Goal: Task Accomplishment & Management: Use online tool/utility

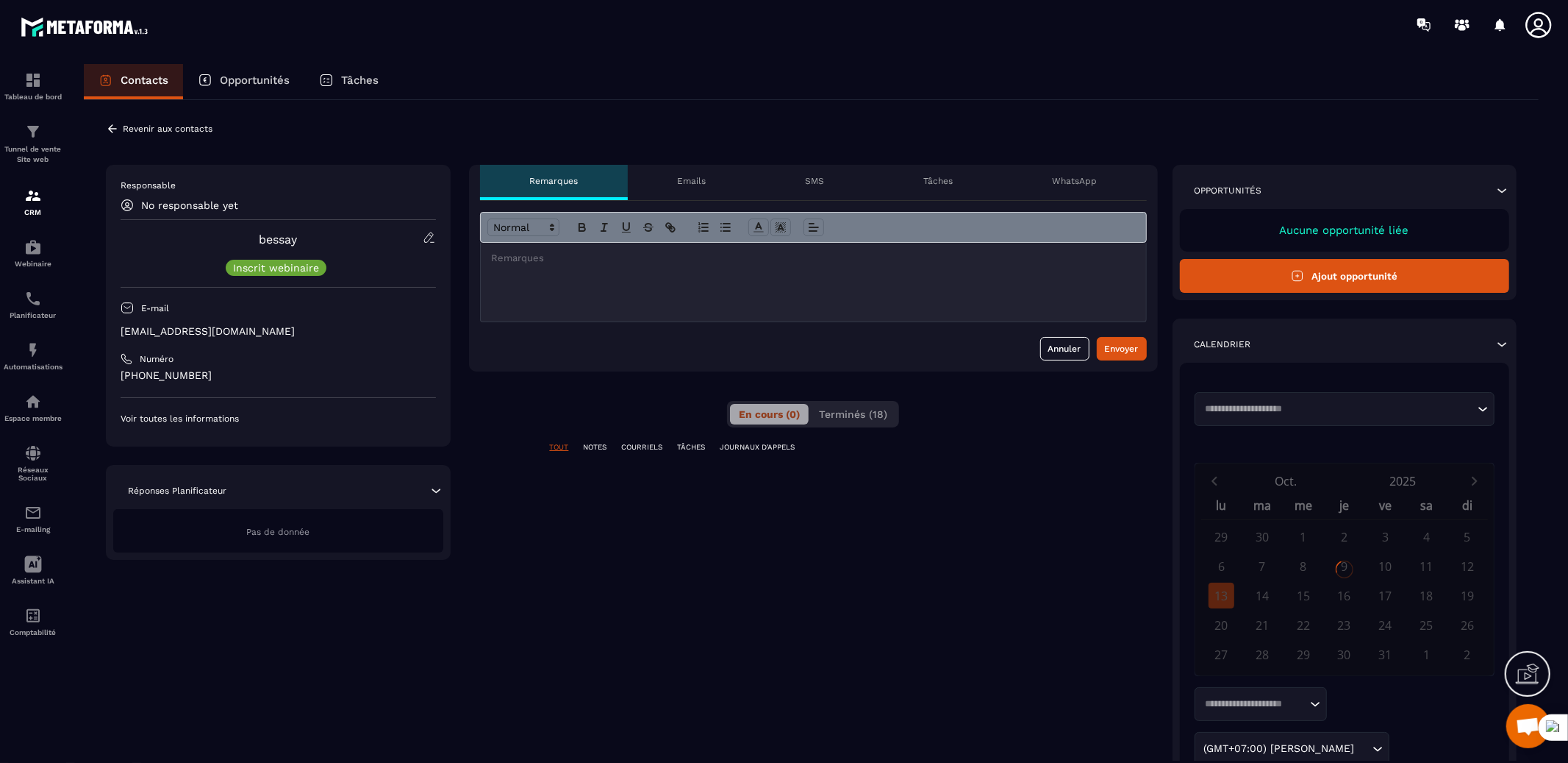
click at [834, 430] on div "**********" at bounding box center [812, 491] width 689 height 652
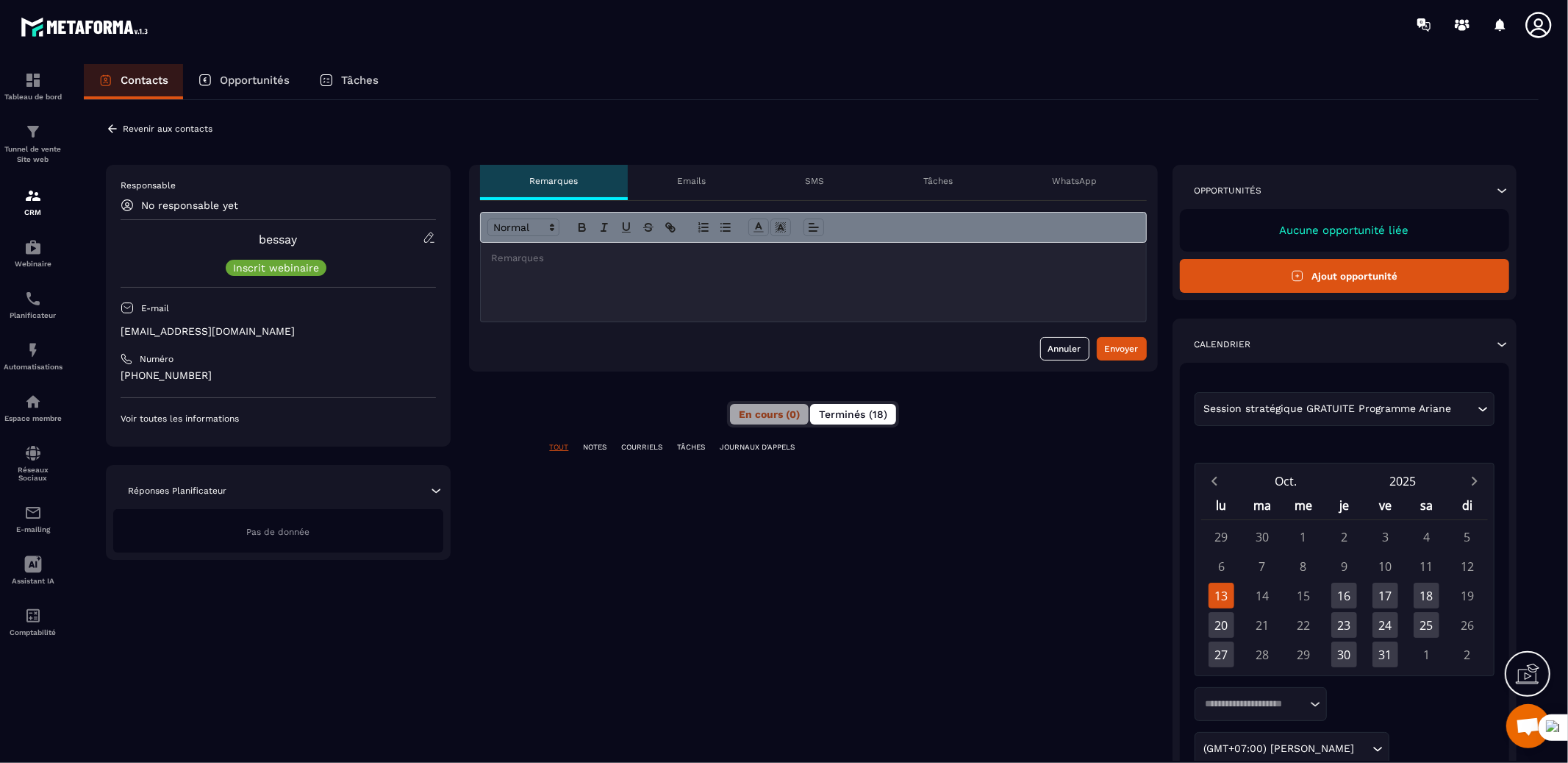
click at [841, 413] on span "Terminés (18)" at bounding box center [852, 414] width 68 height 12
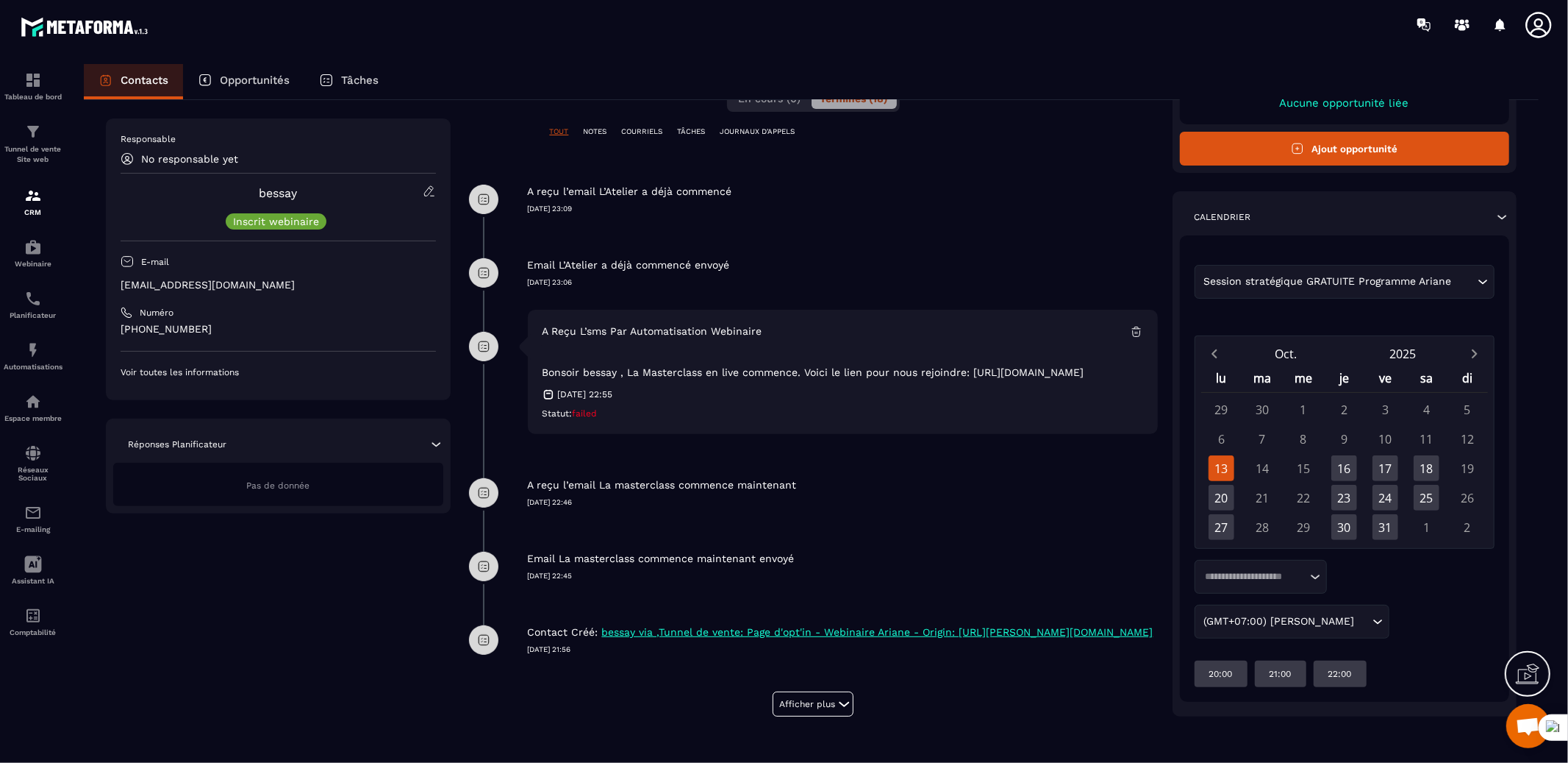
scroll to position [332, 0]
click at [804, 700] on button "Afficher plus" at bounding box center [812, 703] width 81 height 25
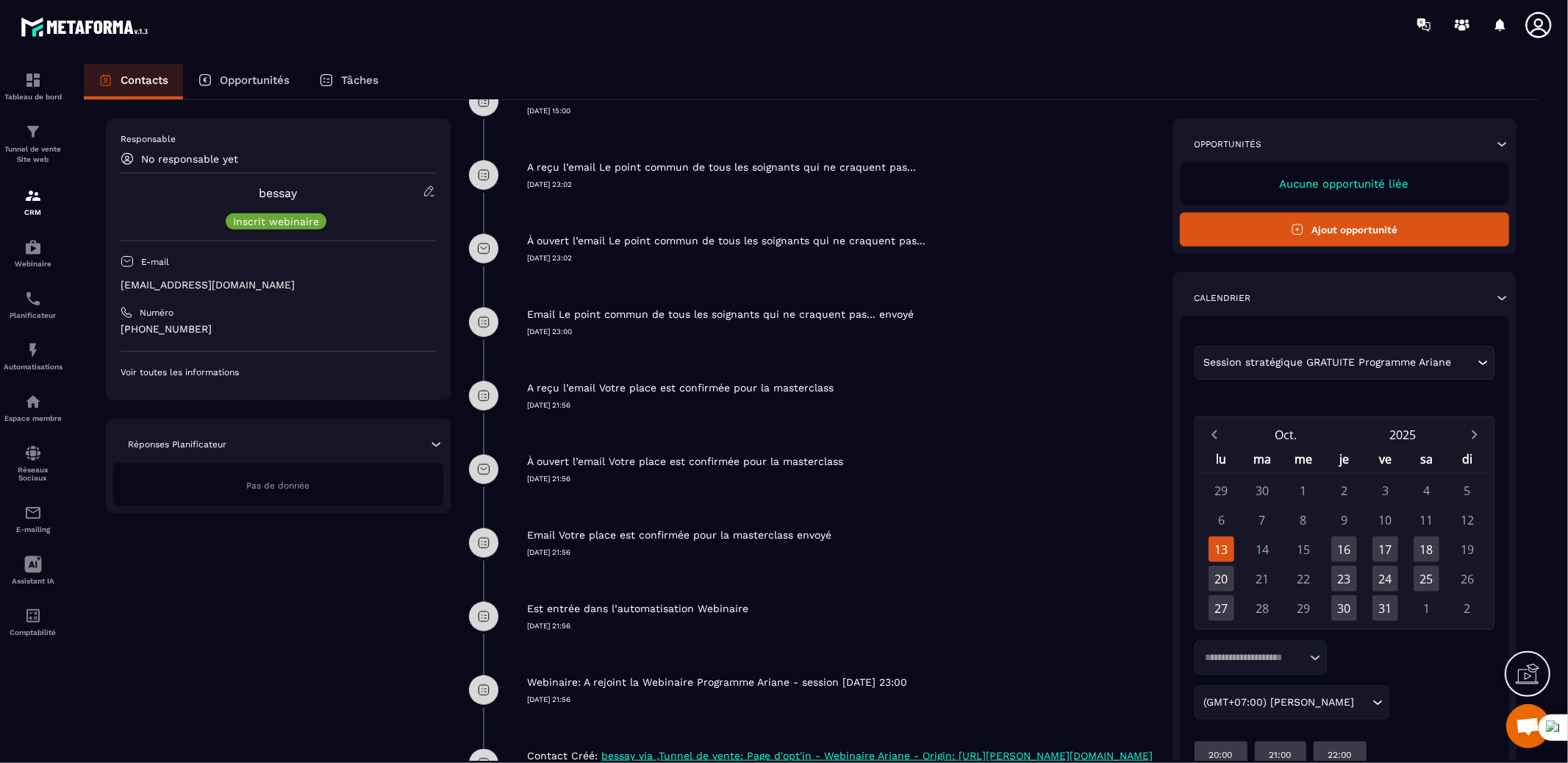
scroll to position [1289, 0]
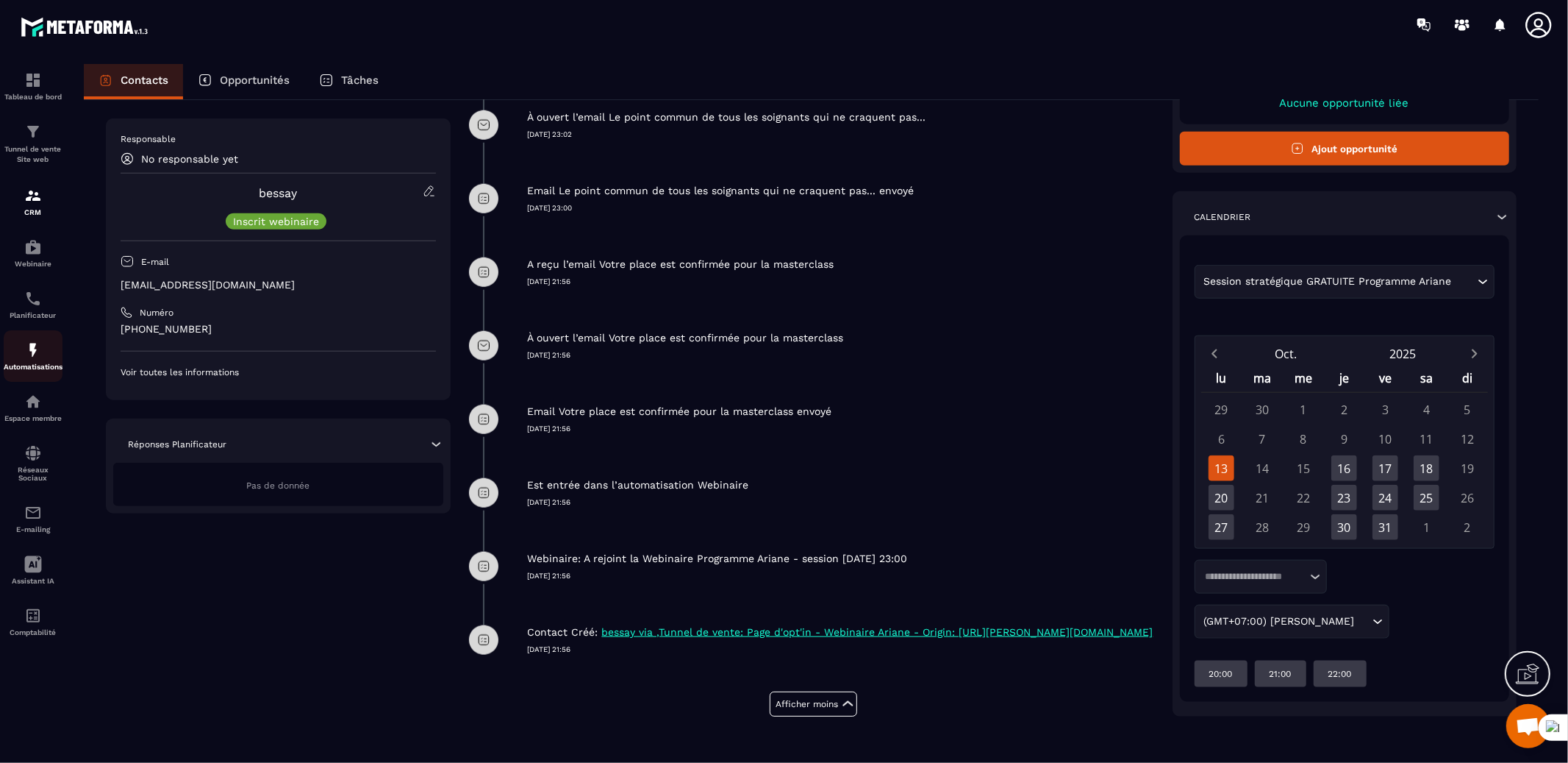
click at [40, 350] on img at bounding box center [33, 350] width 18 height 18
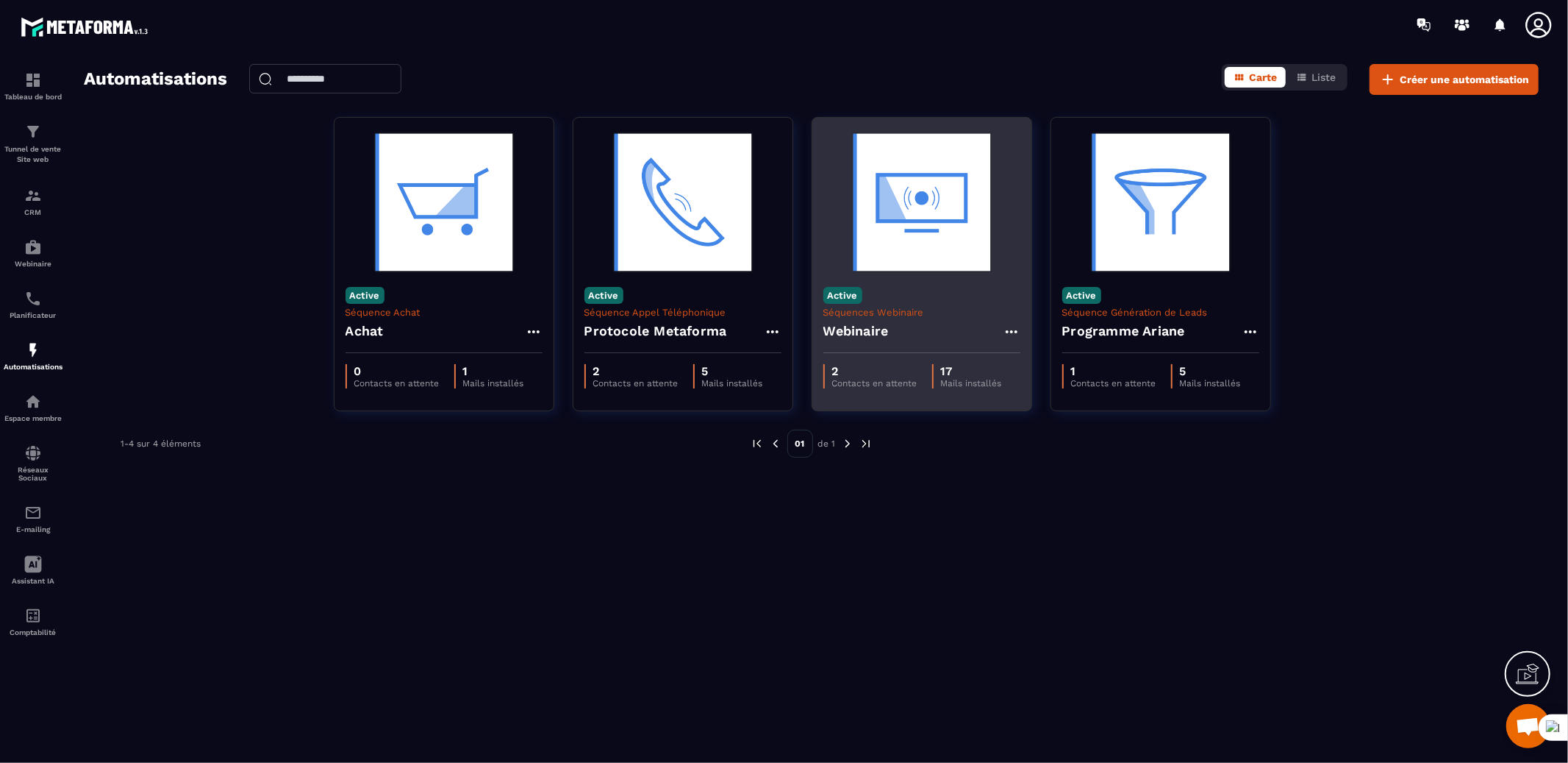
click at [874, 338] on h4 "Webinaire" at bounding box center [855, 331] width 65 height 21
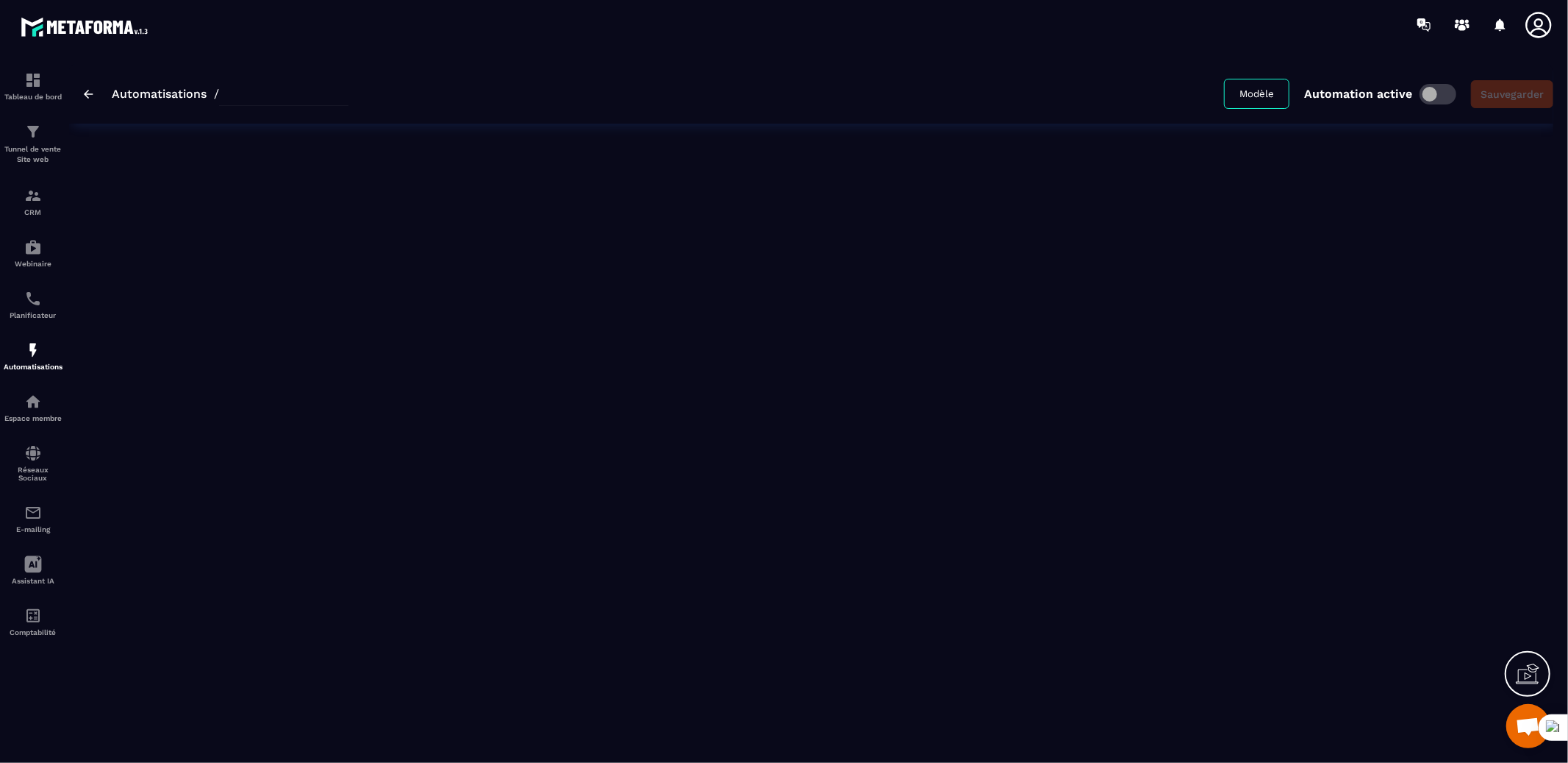
type input "*********"
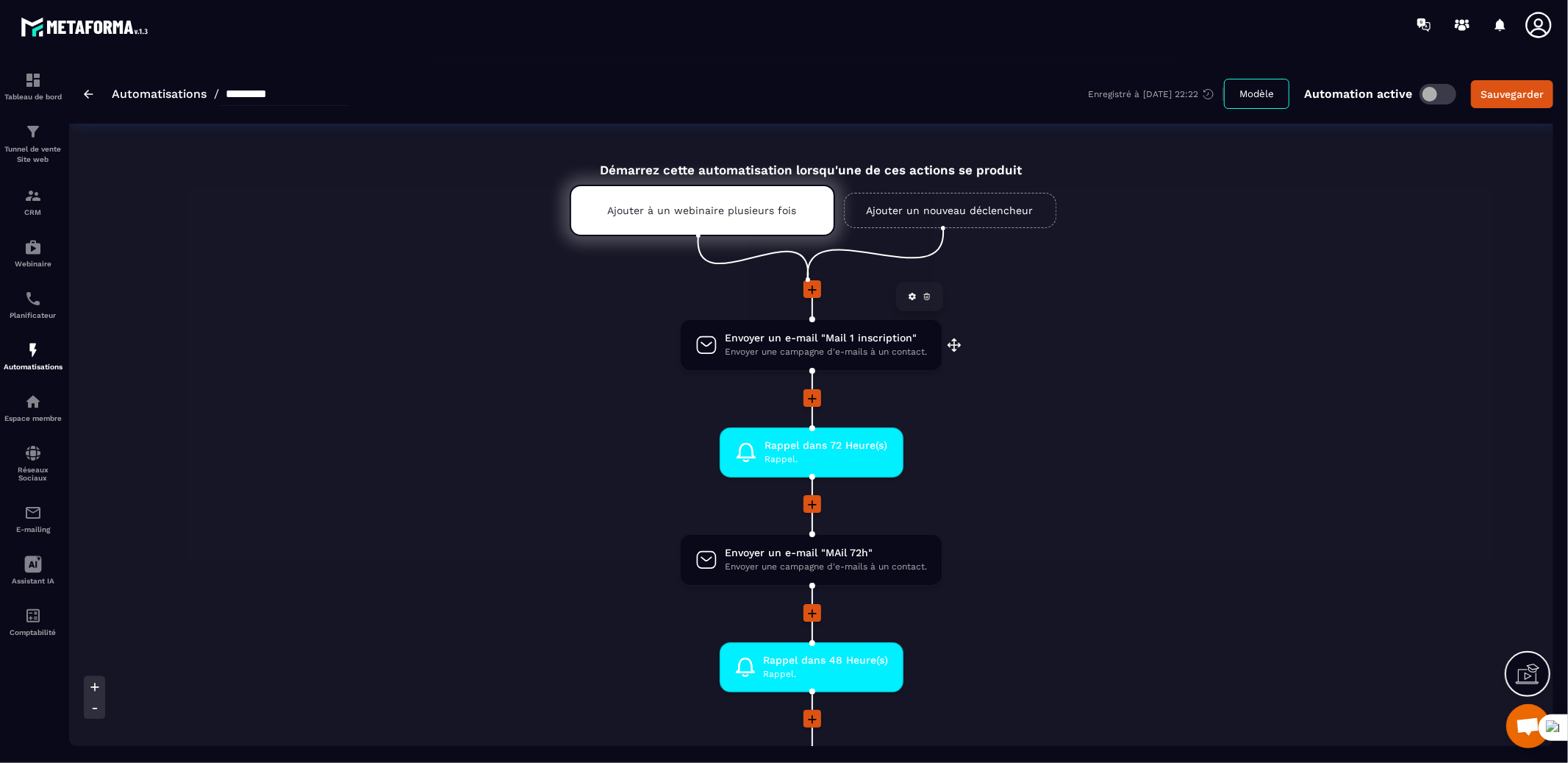
click at [853, 350] on span "Envoyer une campagne d'e-mails à un contact." at bounding box center [825, 352] width 202 height 14
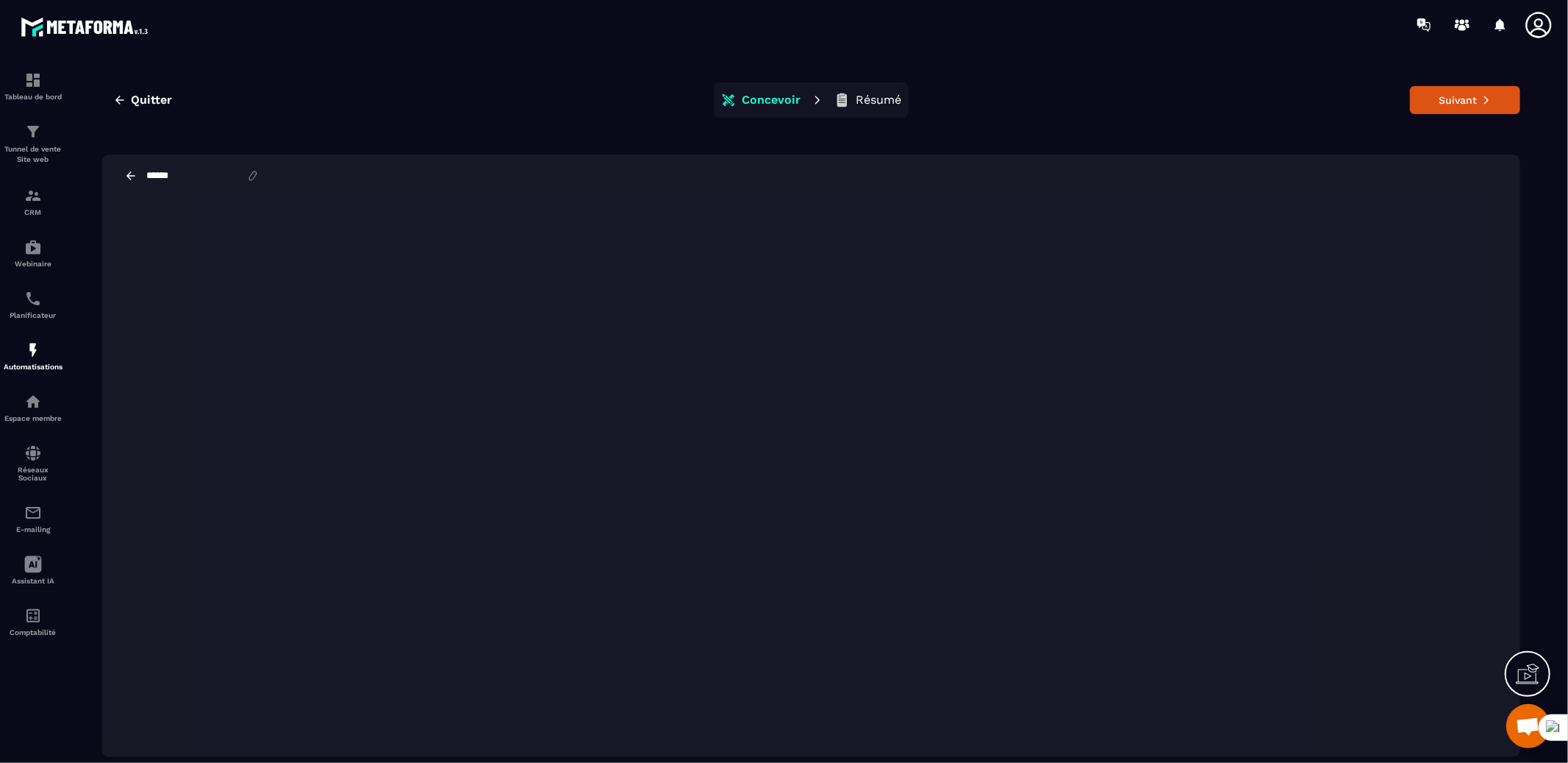
click at [1539, 32] on icon at bounding box center [1538, 24] width 29 height 29
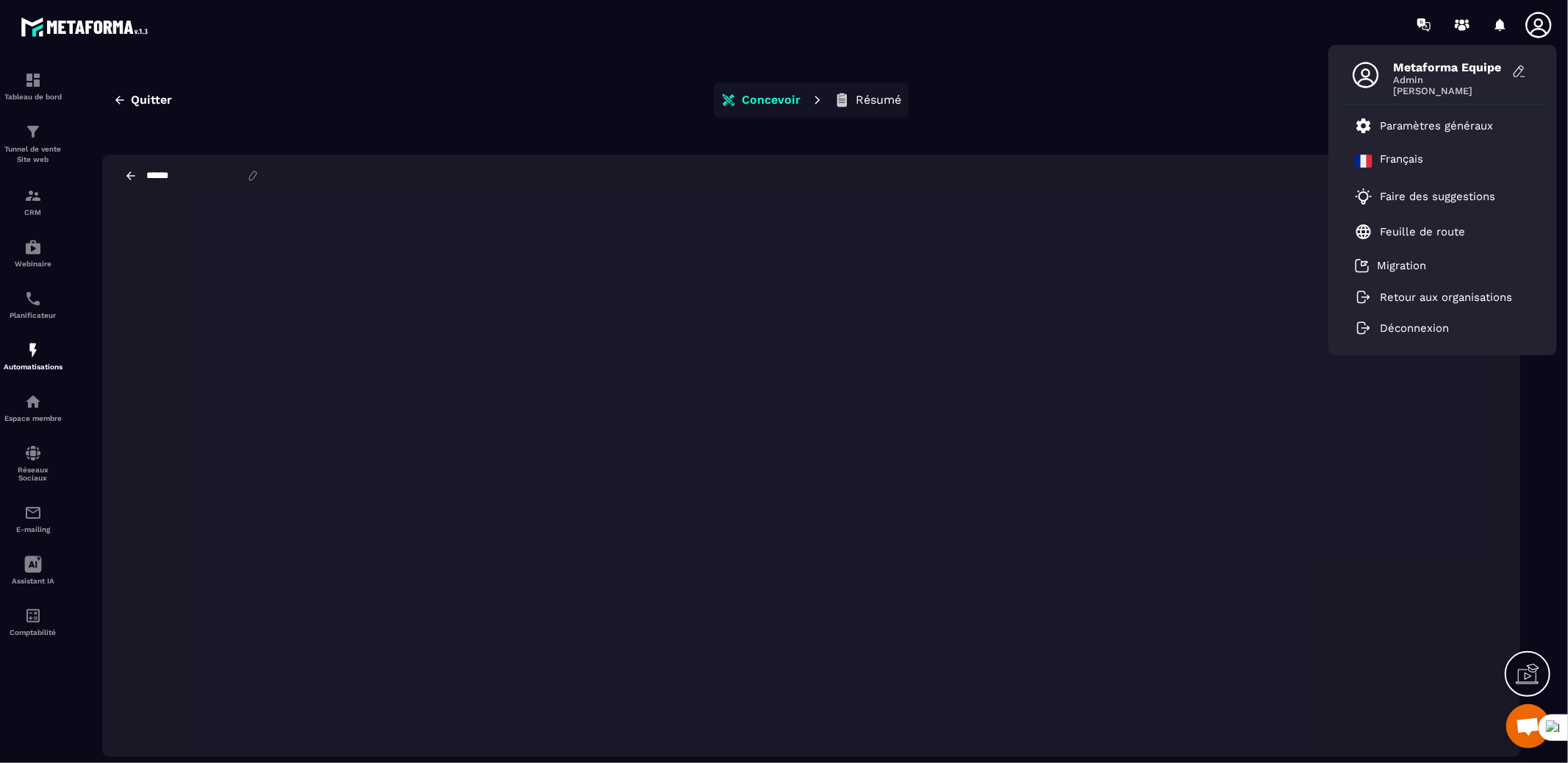
click at [1539, 32] on icon at bounding box center [1538, 24] width 29 height 29
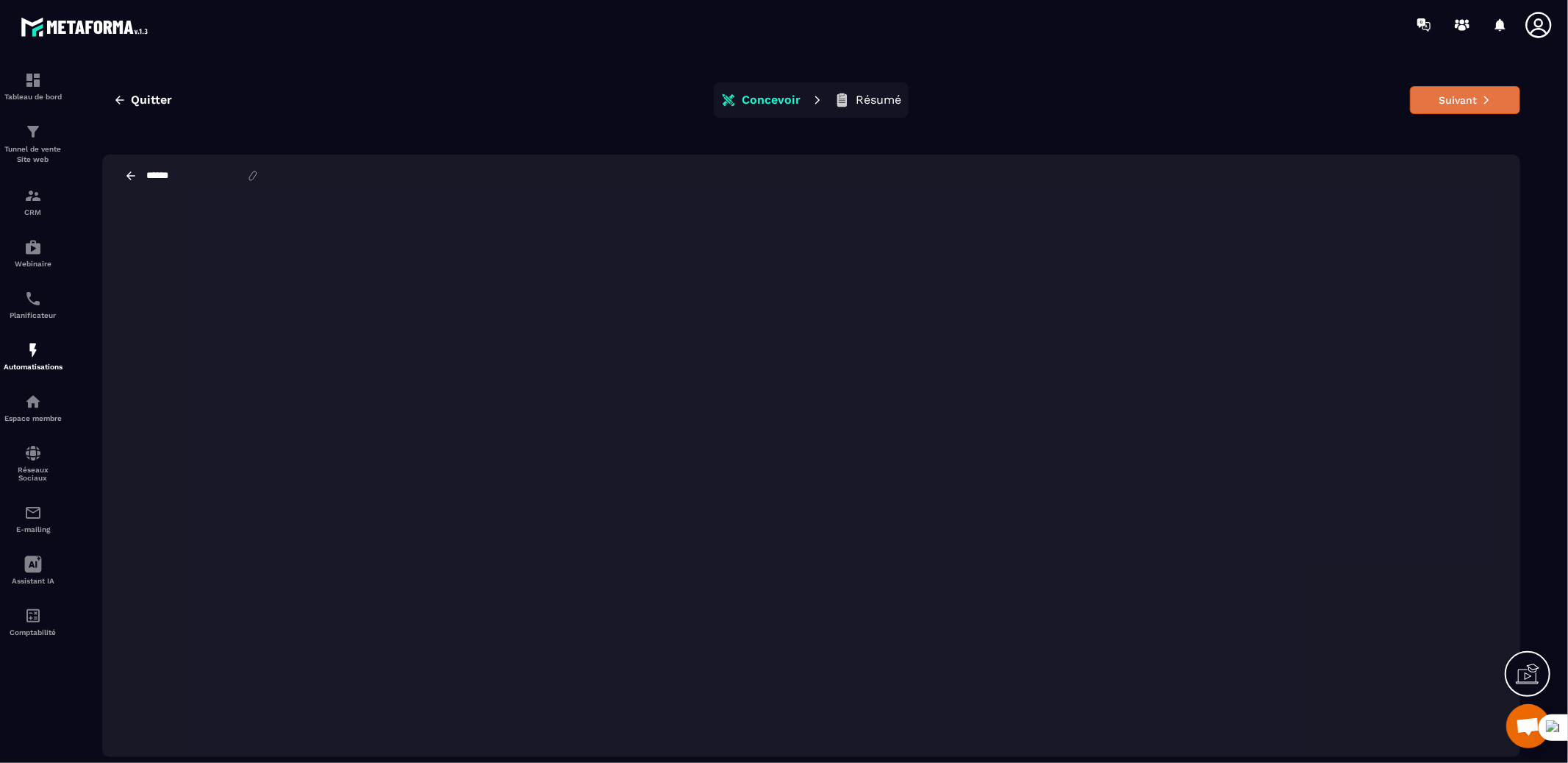
click at [1445, 102] on button "Suivant" at bounding box center [1465, 100] width 110 height 28
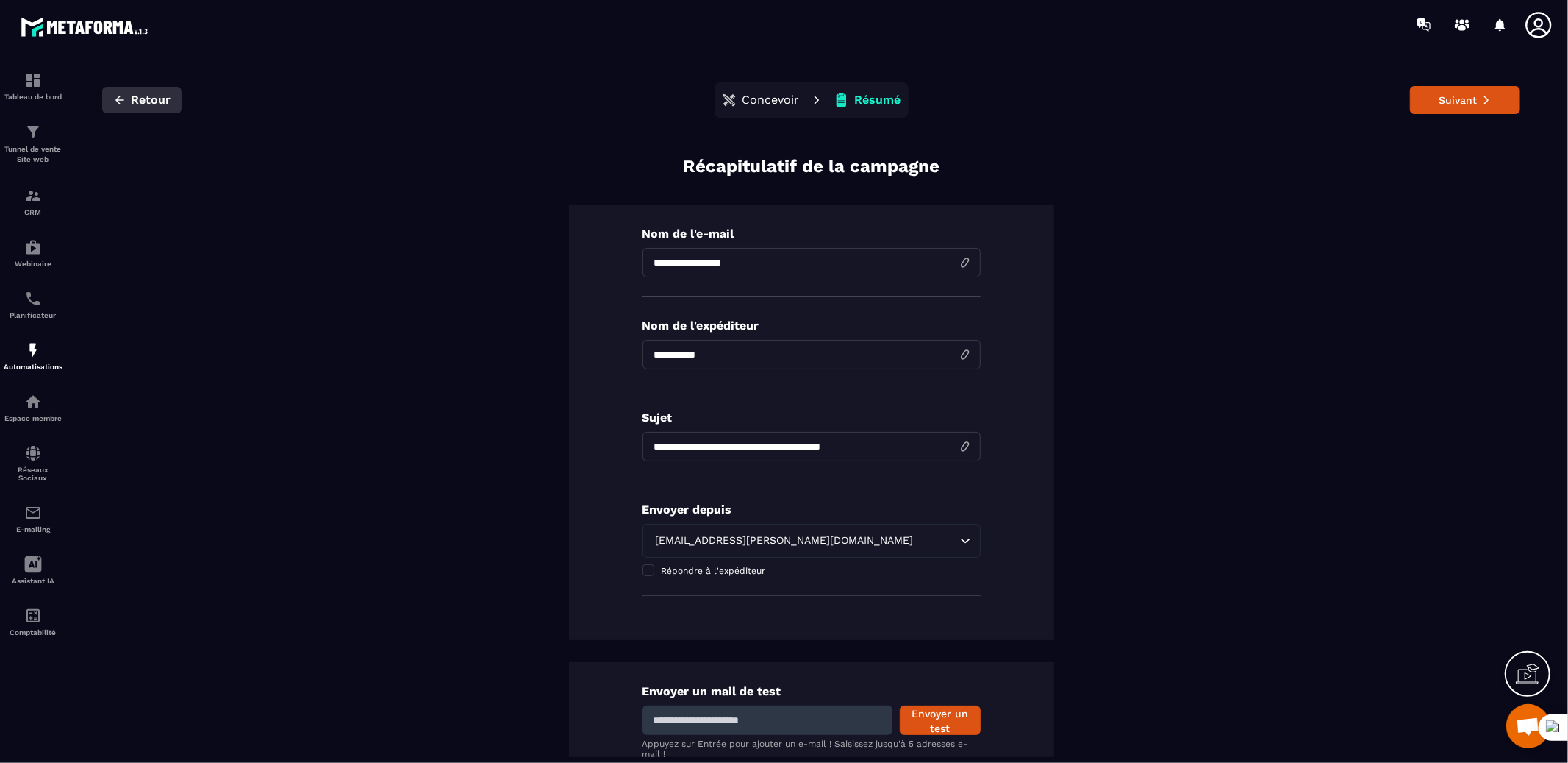
click at [161, 91] on button "Retour" at bounding box center [141, 100] width 79 height 26
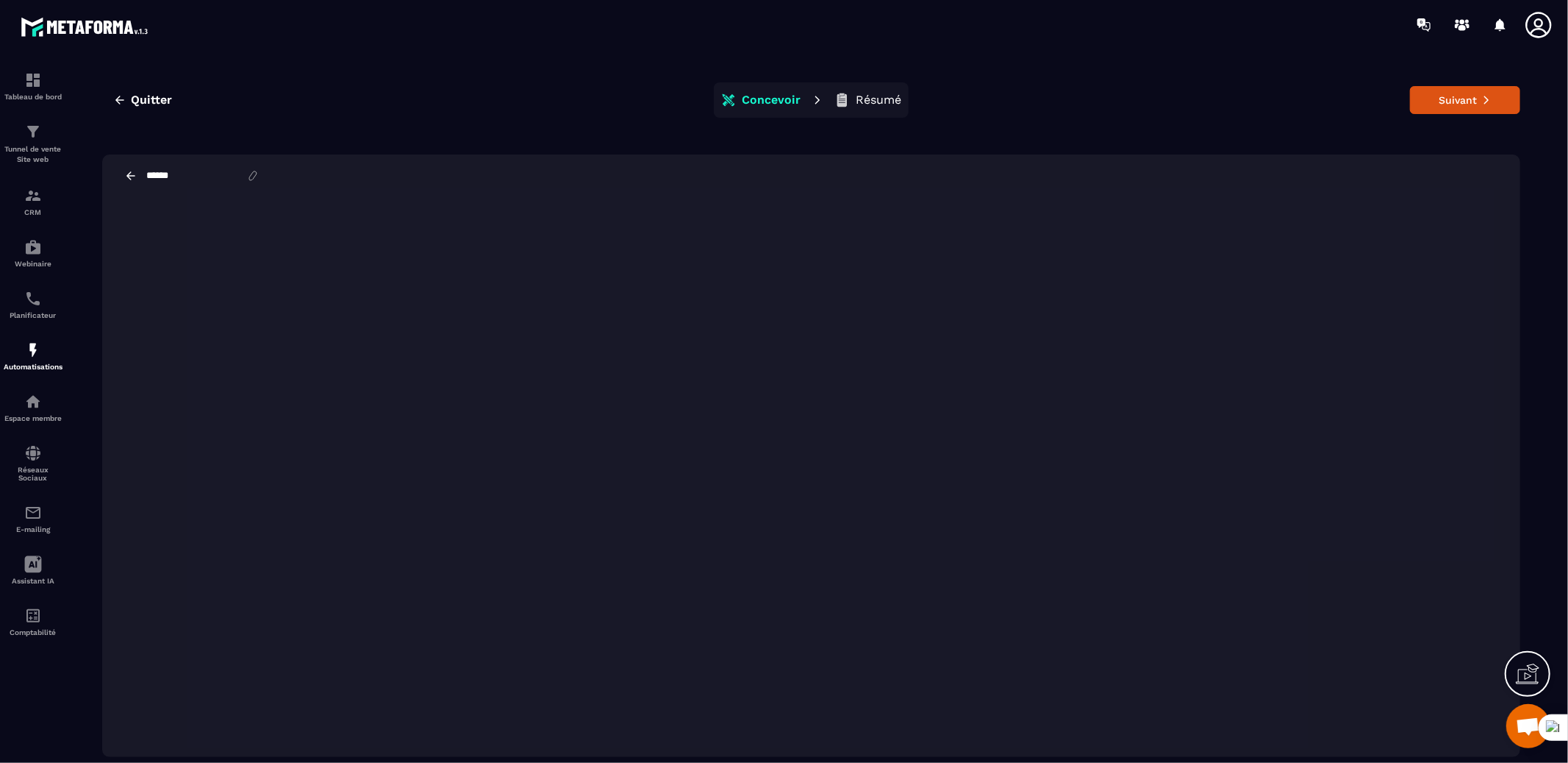
click at [859, 101] on p "Résumé" at bounding box center [878, 100] width 46 height 15
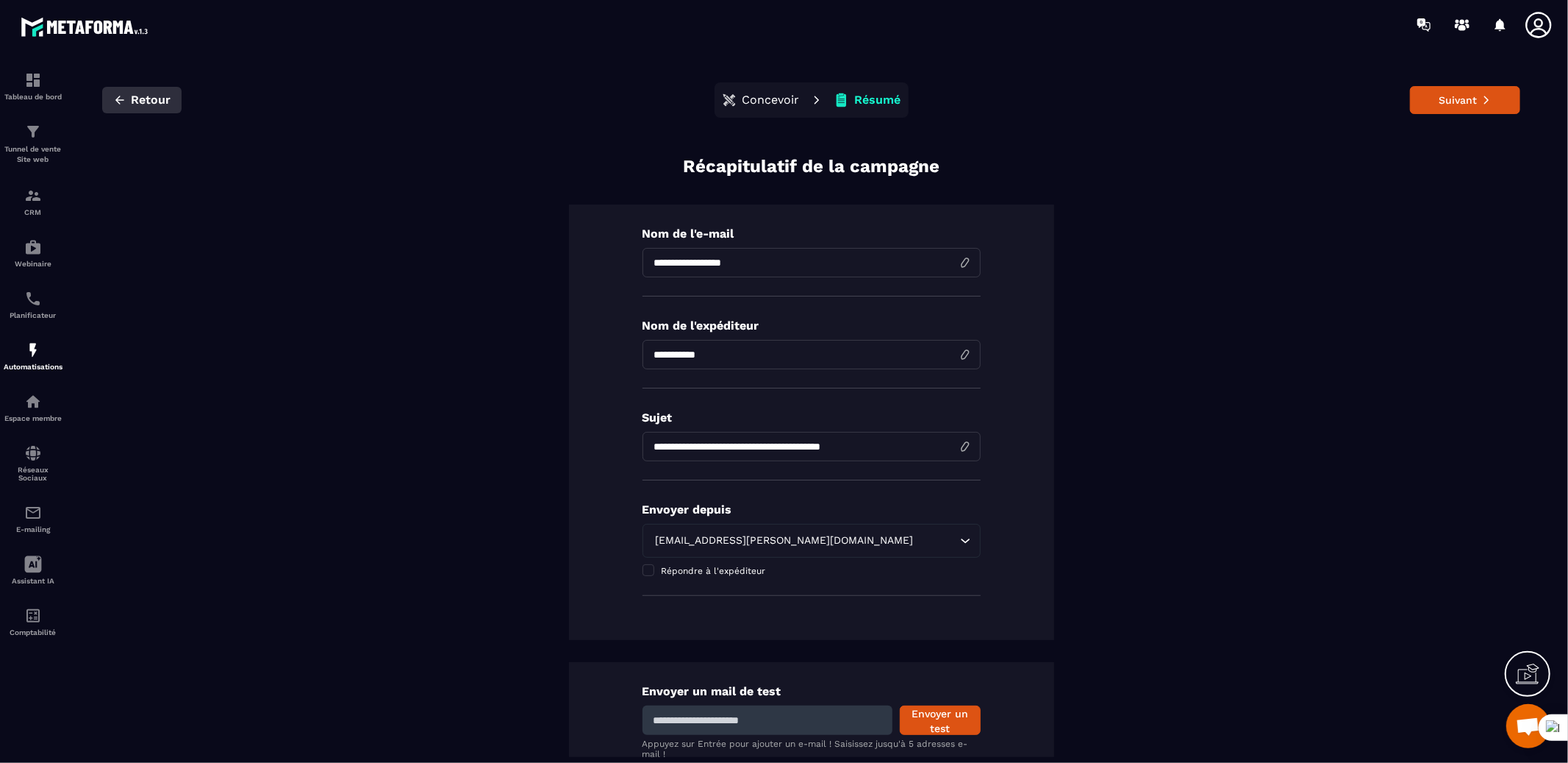
click at [149, 101] on span "Retour" at bounding box center [151, 100] width 40 height 15
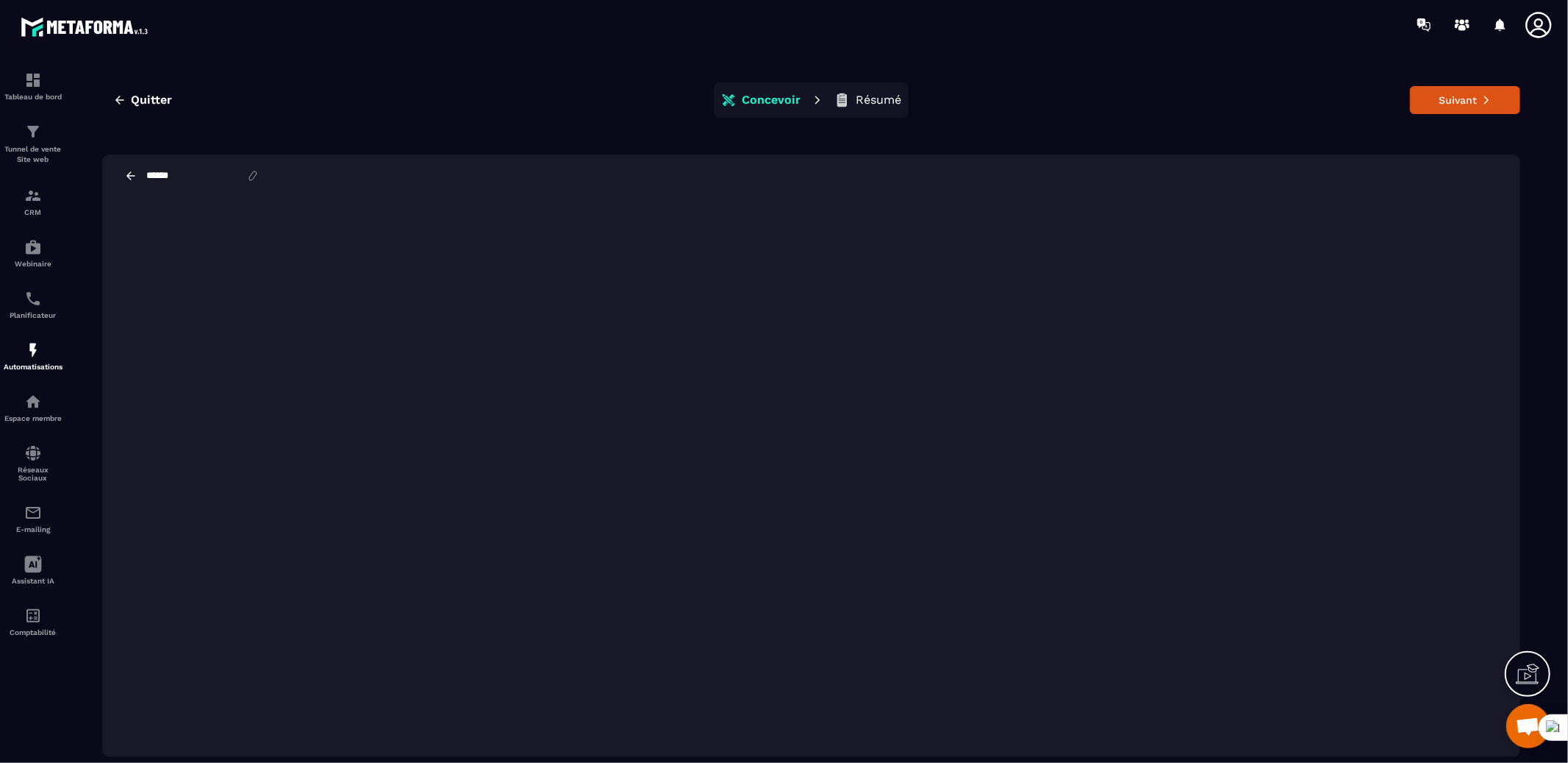
click at [134, 175] on icon at bounding box center [131, 175] width 9 height 8
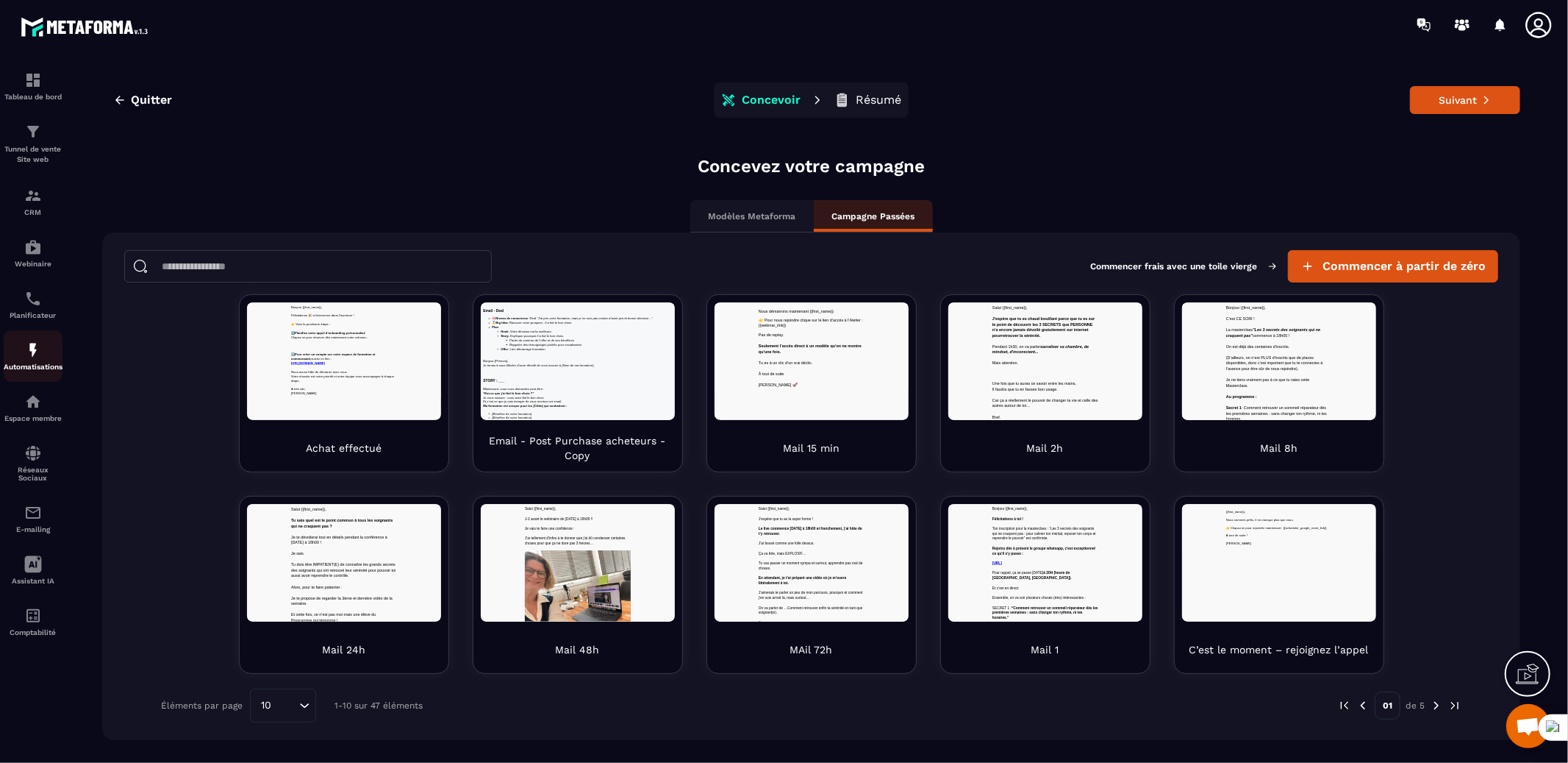
click at [32, 352] on img at bounding box center [33, 350] width 18 height 18
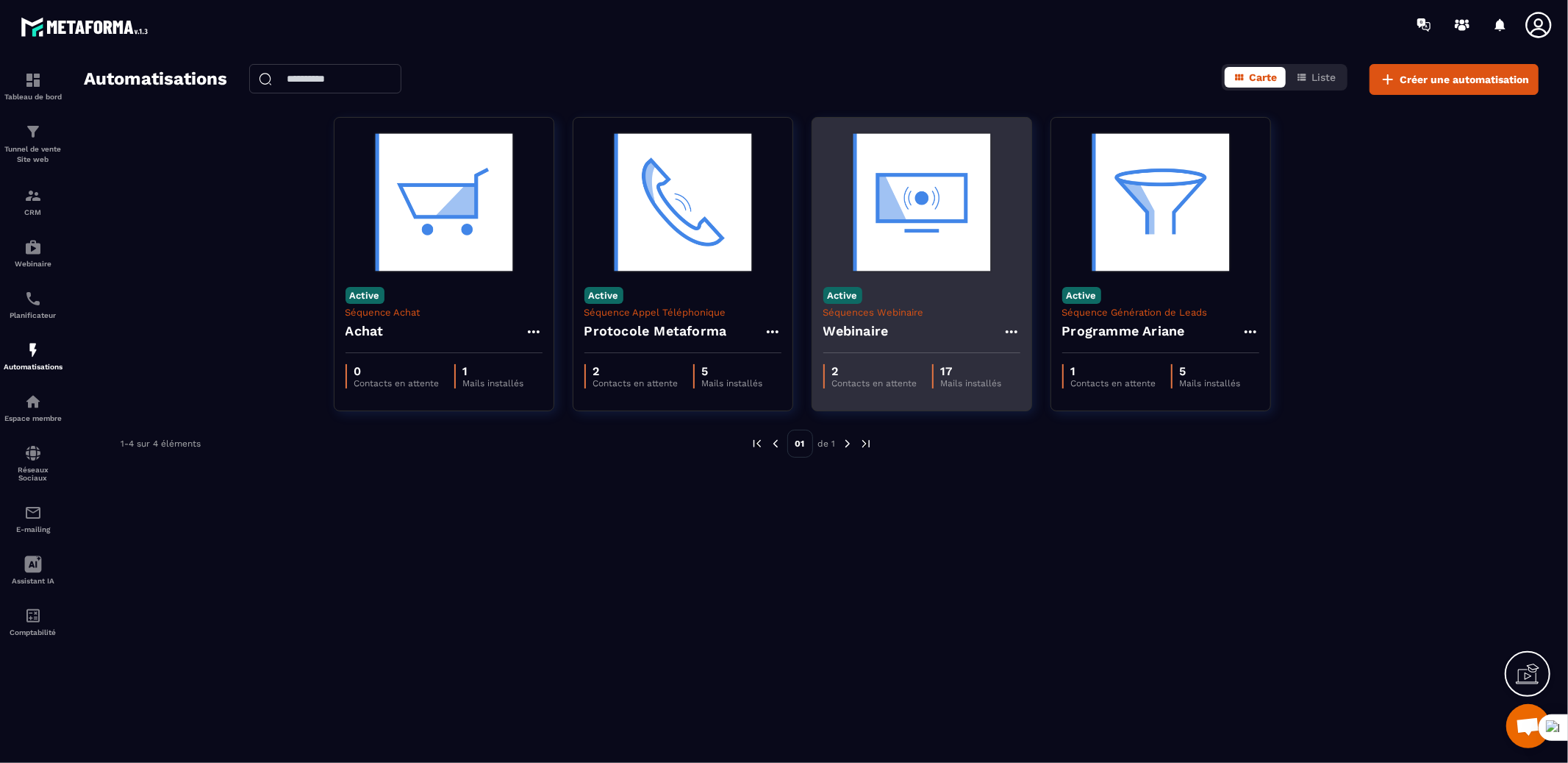
click at [898, 337] on div "Webinaire" at bounding box center [921, 335] width 197 height 35
click at [897, 332] on div "Webinaire" at bounding box center [921, 335] width 197 height 35
click at [893, 241] on img at bounding box center [921, 202] width 197 height 147
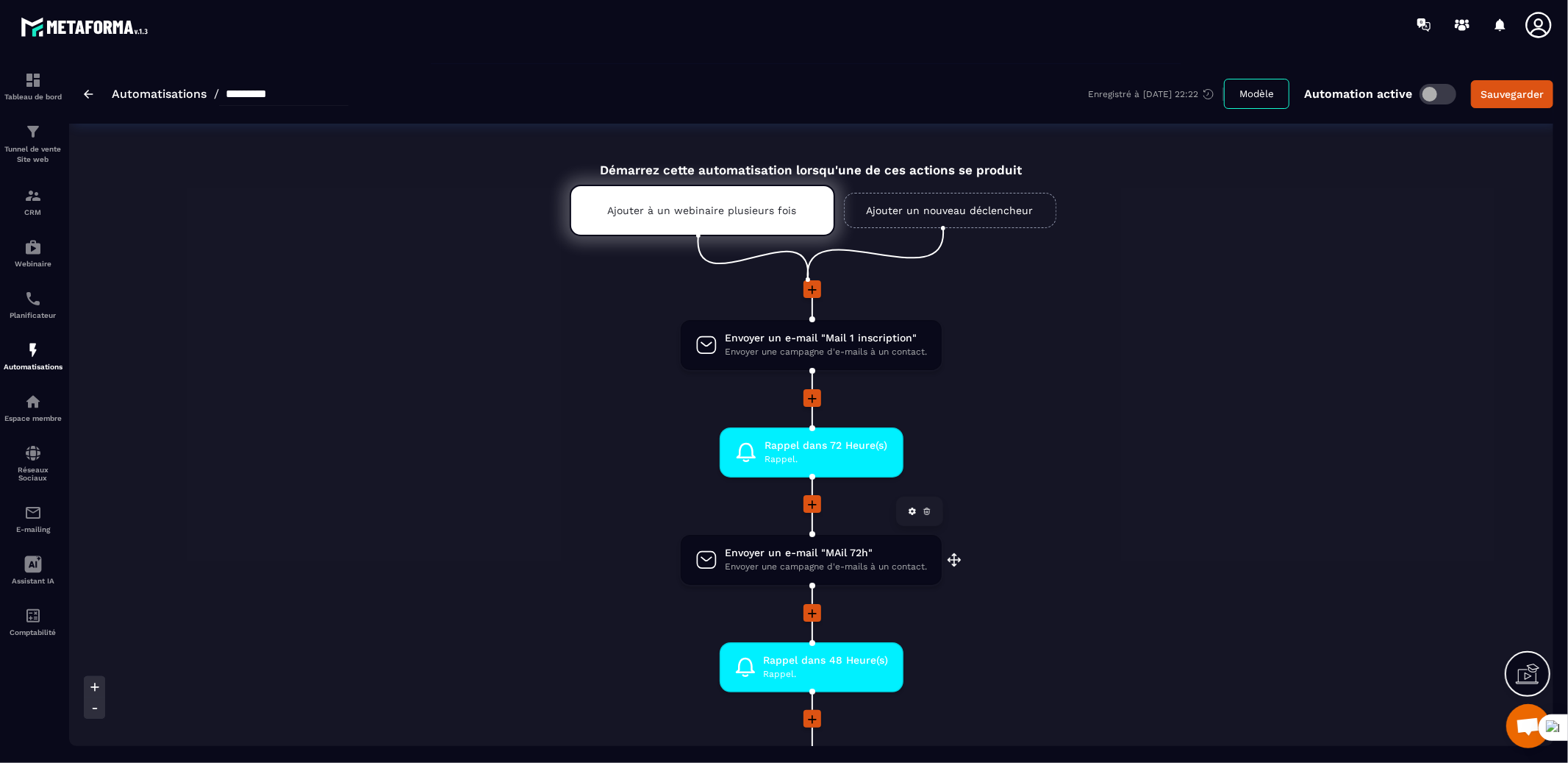
click at [772, 561] on span "Envoyer une campagne d'e-mails à un contact." at bounding box center [825, 567] width 202 height 14
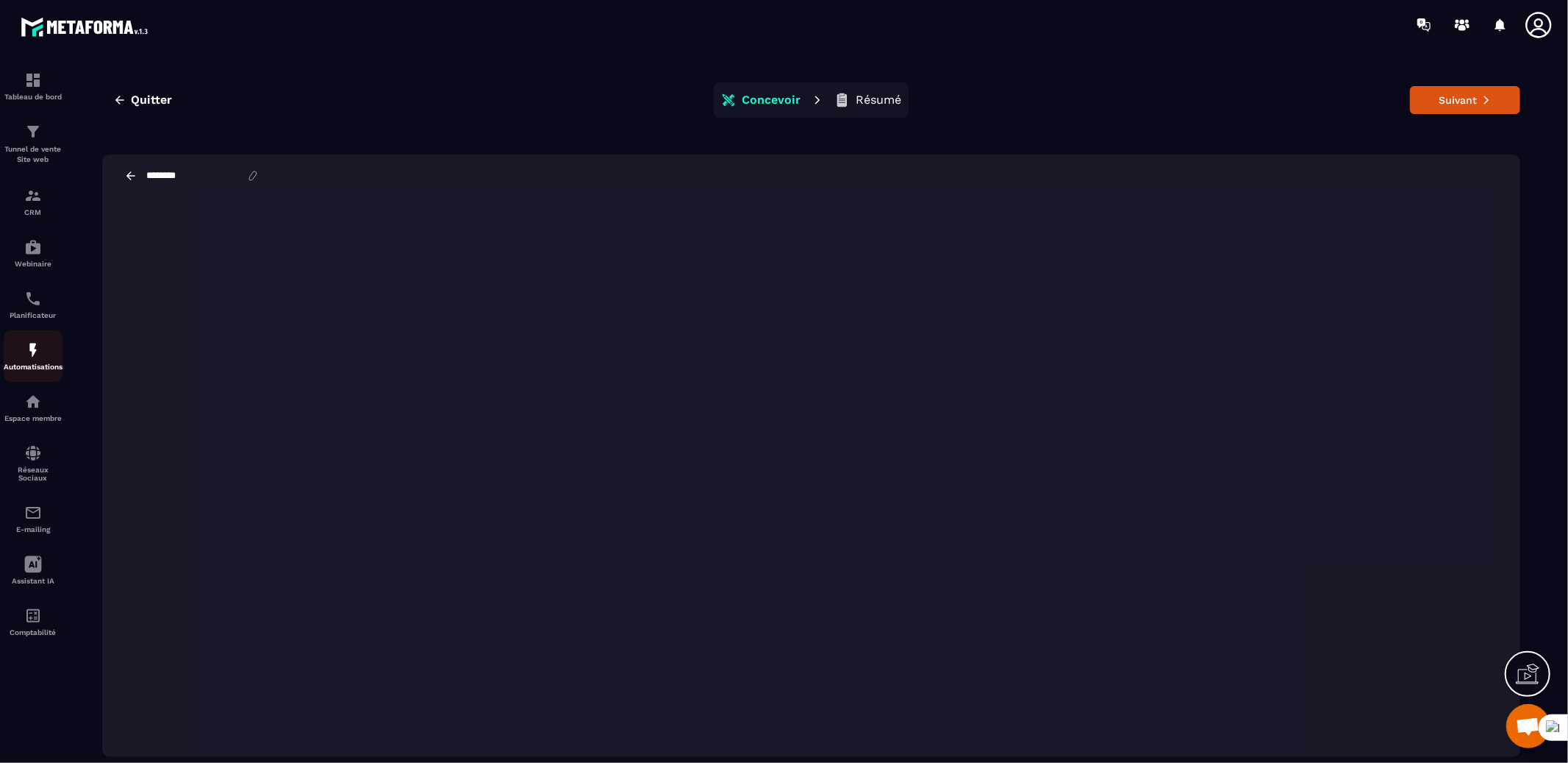
click at [38, 353] on img at bounding box center [33, 350] width 18 height 18
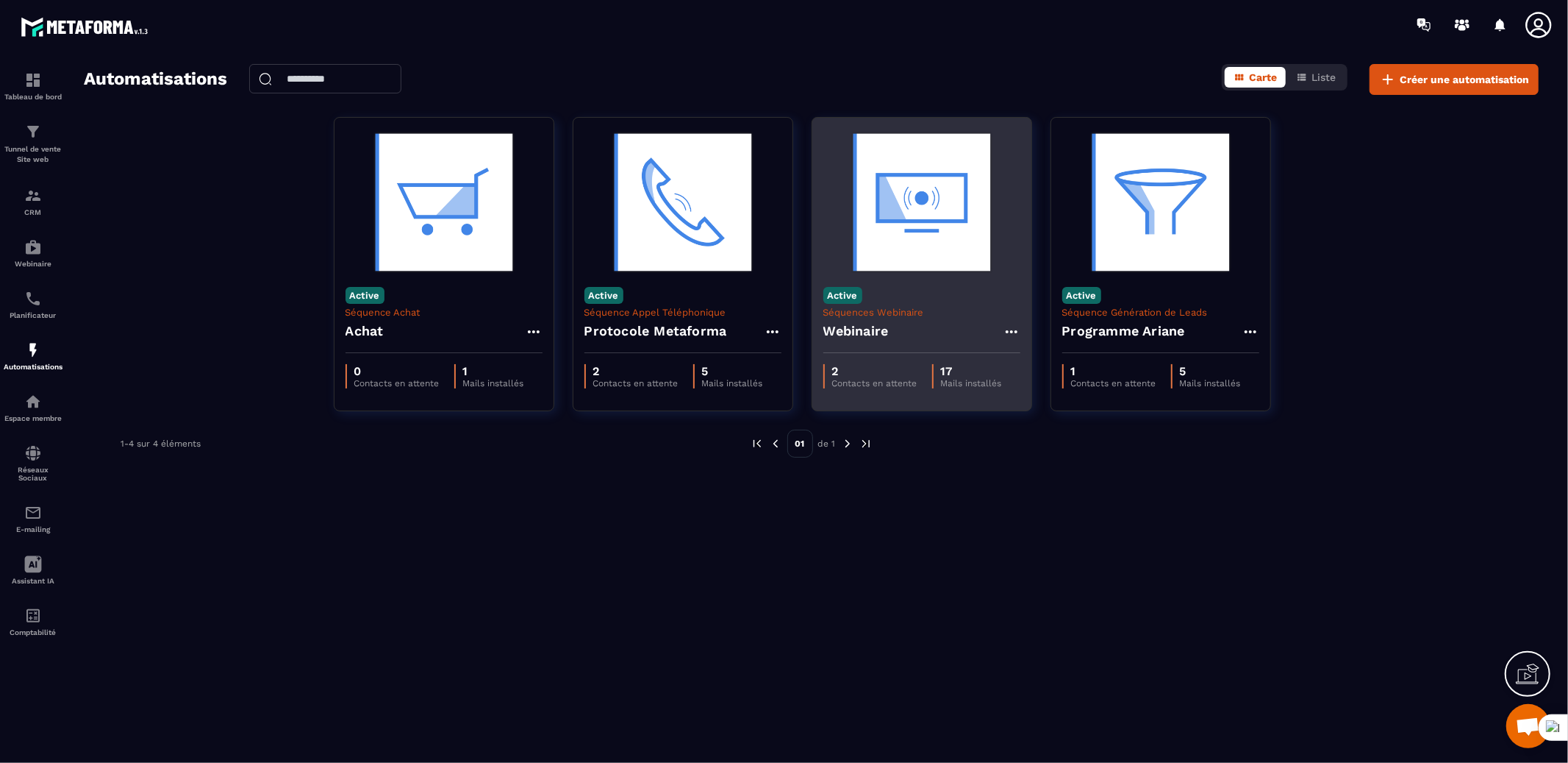
click at [893, 333] on div "Webinaire" at bounding box center [921, 335] width 197 height 35
click at [863, 332] on h4 "Webinaire" at bounding box center [855, 331] width 65 height 21
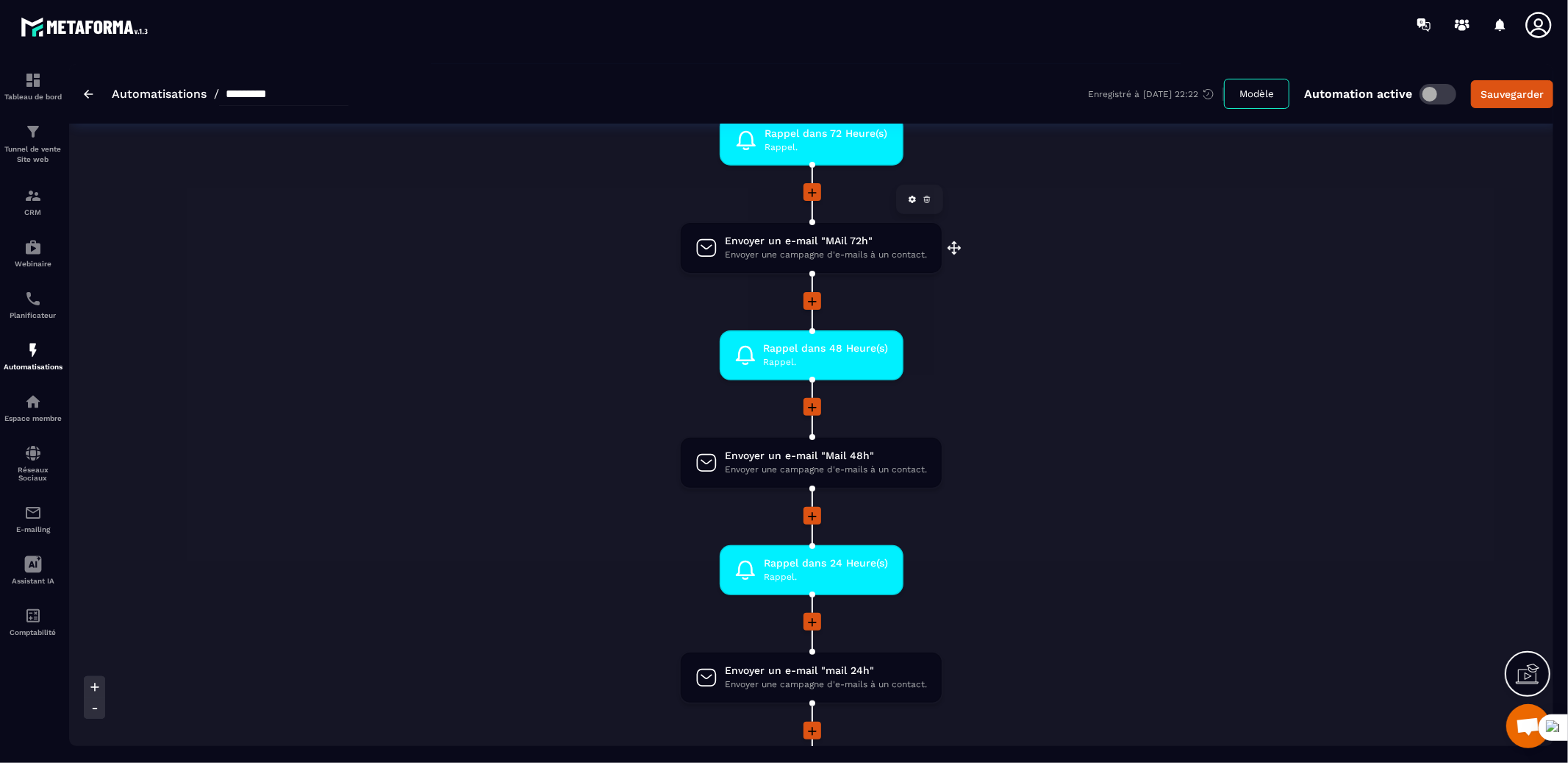
scroll to position [313, 0]
